Goal: Transaction & Acquisition: Purchase product/service

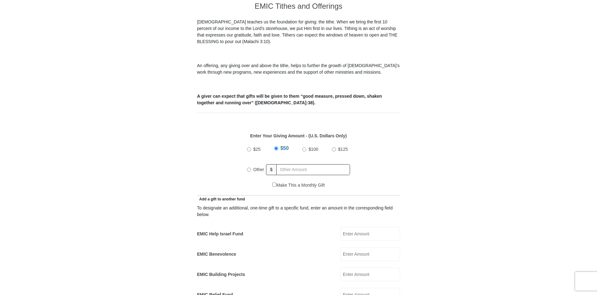
scroll to position [201, 0]
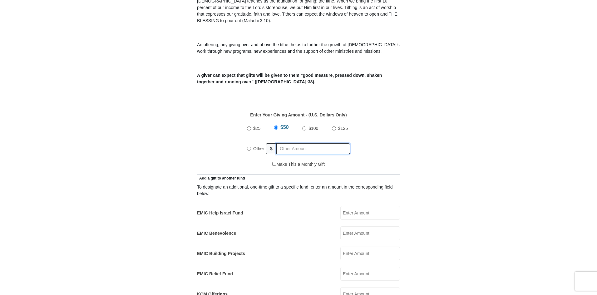
radio input "true"
click at [295, 143] on input "text" at bounding box center [313, 148] width 71 height 11
type input "265.00"
click at [270, 209] on div "EMIC Help Israel Fund EMIC Help Israel Fund Amount must be a valid number Make …" at bounding box center [298, 213] width 203 height 14
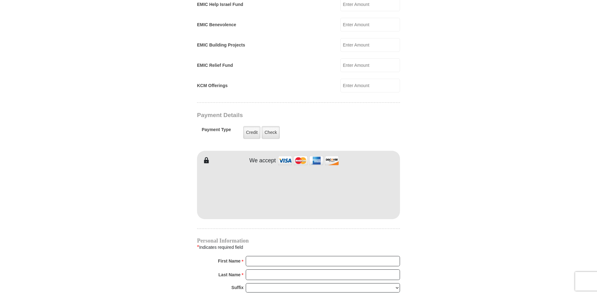
scroll to position [430, 0]
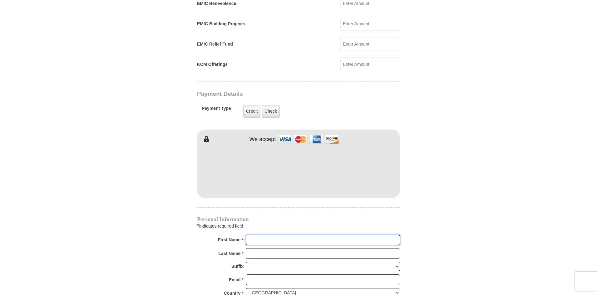
click at [281, 235] on input "First Name *" at bounding box center [323, 240] width 154 height 11
type input "[PERSON_NAME]"
click at [299, 248] on input "Last Name *" at bounding box center [323, 253] width 154 height 11
type input "[PERSON_NAME]"
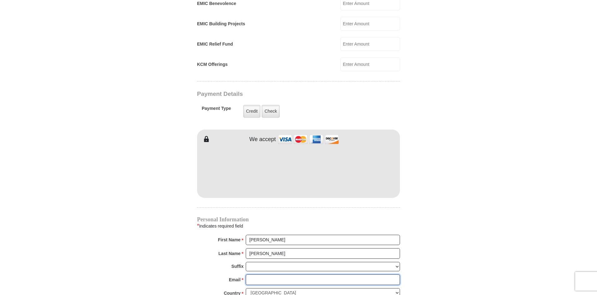
click at [280, 274] on input "Email *" at bounding box center [323, 279] width 154 height 11
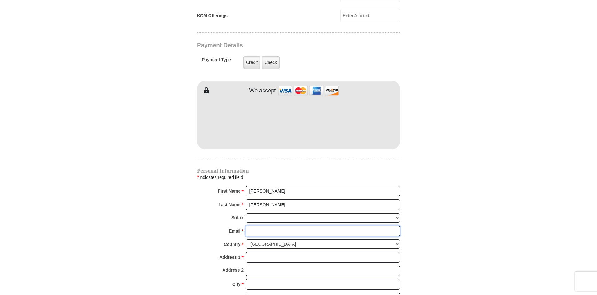
scroll to position [480, 0]
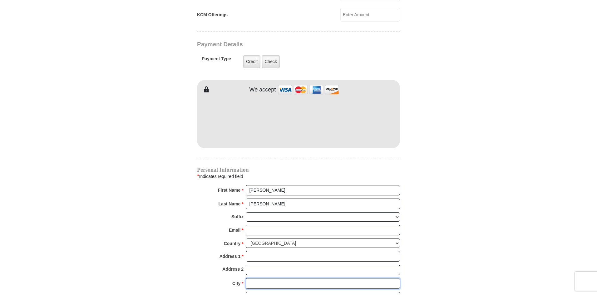
drag, startPoint x: 280, startPoint y: 273, endPoint x: 278, endPoint y: 252, distance: 21.3
click at [278, 252] on div "Personal Information * Indicates required field First Name * [PERSON_NAME] Plea…" at bounding box center [298, 250] width 203 height 167
click at [280, 225] on input "Email *" at bounding box center [323, 230] width 154 height 11
type input "[EMAIL_ADDRESS][DOMAIN_NAME]"
click at [286, 251] on input "Address 1 *" at bounding box center [323, 256] width 154 height 11
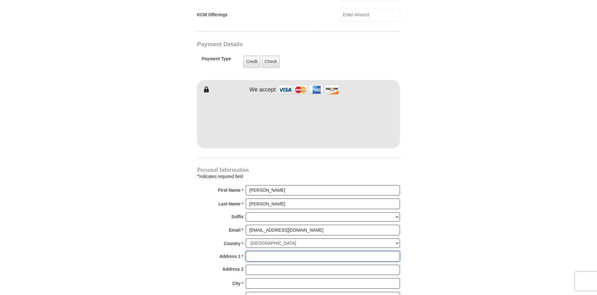
type input "PO Box 2844"
click at [275, 278] on input "City *" at bounding box center [323, 283] width 154 height 11
type input "Amarillo"
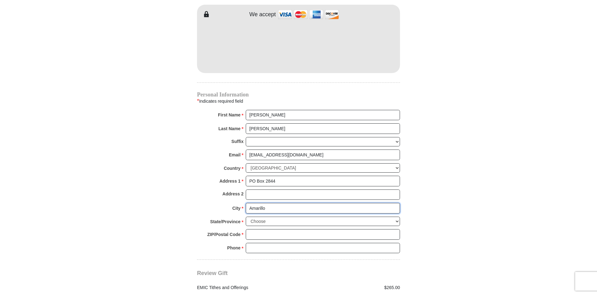
scroll to position [557, 0]
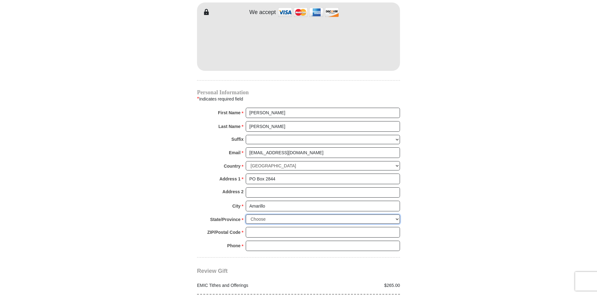
click at [311, 214] on select "Choose [US_STATE] [US_STATE] [US_STATE] [US_STATE] [US_STATE] Armed Forces Amer…" at bounding box center [323, 219] width 154 height 10
select select "[GEOGRAPHIC_DATA]"
click at [246, 214] on select "Choose [US_STATE] [US_STATE] [US_STATE] [US_STATE] [US_STATE] Armed Forces Amer…" at bounding box center [323, 219] width 154 height 10
click at [294, 227] on input "ZIP/Postal Code *" at bounding box center [323, 232] width 154 height 11
type input "79105"
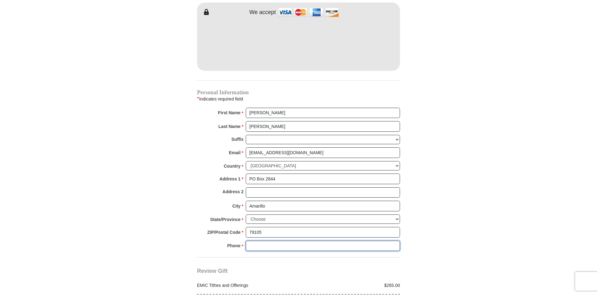
click at [289, 241] on input "Phone * *" at bounding box center [323, 246] width 154 height 11
type input "[PHONE_NUMBER]"
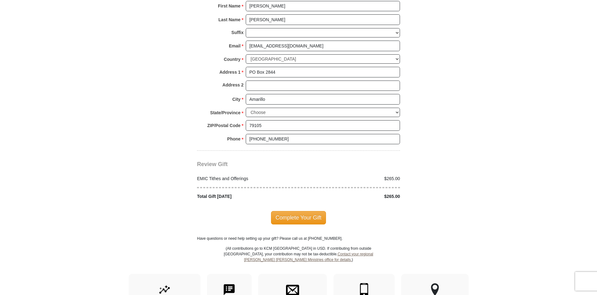
scroll to position [664, 0]
click at [298, 211] on span "Complete Your Gift" at bounding box center [298, 217] width 55 height 13
